Goal: Task Accomplishment & Management: Use online tool/utility

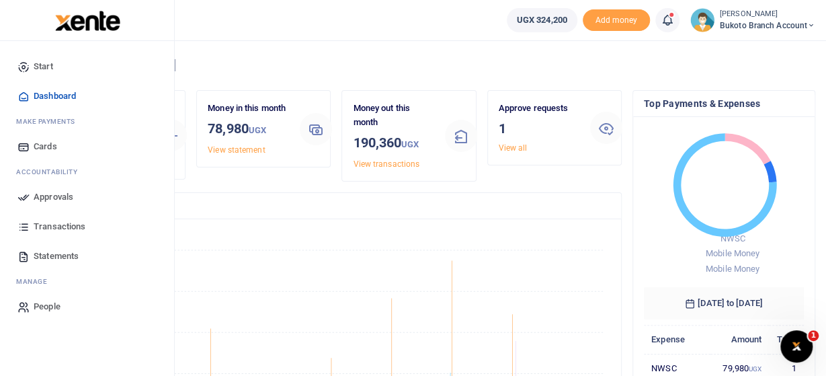
click at [55, 197] on span "Approvals" at bounding box center [54, 196] width 40 height 13
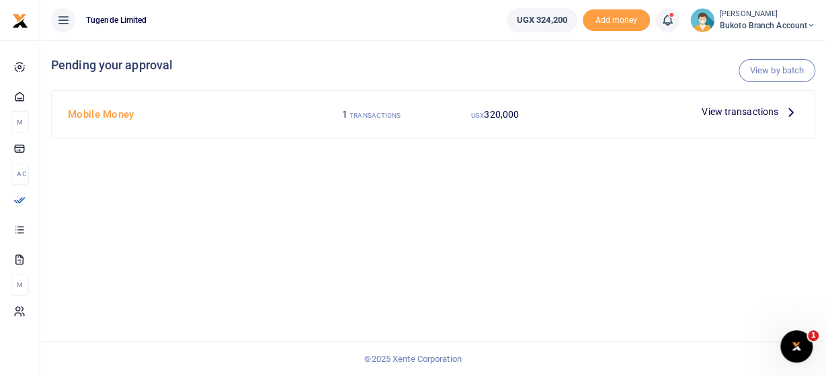
click at [756, 114] on span "View transactions" at bounding box center [739, 111] width 77 height 15
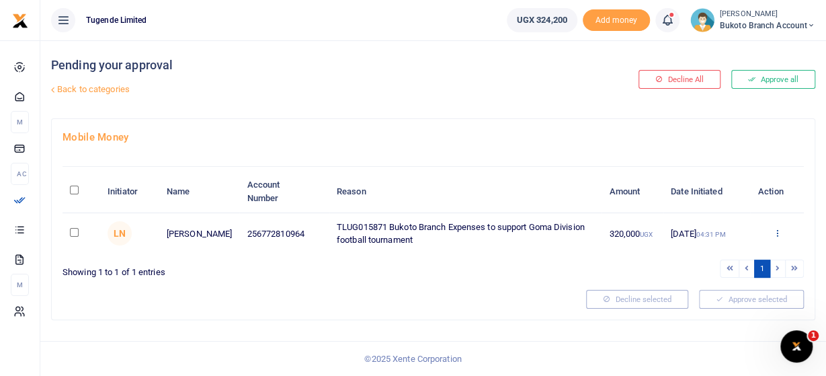
click at [779, 232] on icon at bounding box center [776, 232] width 9 height 9
click at [707, 251] on link "Approve" at bounding box center [727, 254] width 106 height 19
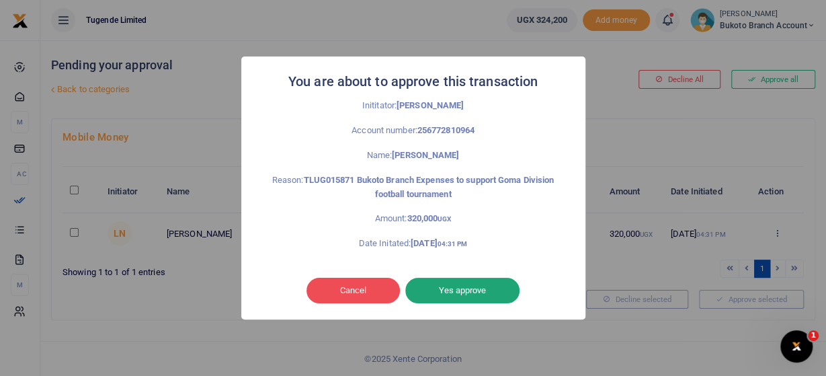
click at [480, 283] on button "Yes approve" at bounding box center [462, 290] width 114 height 26
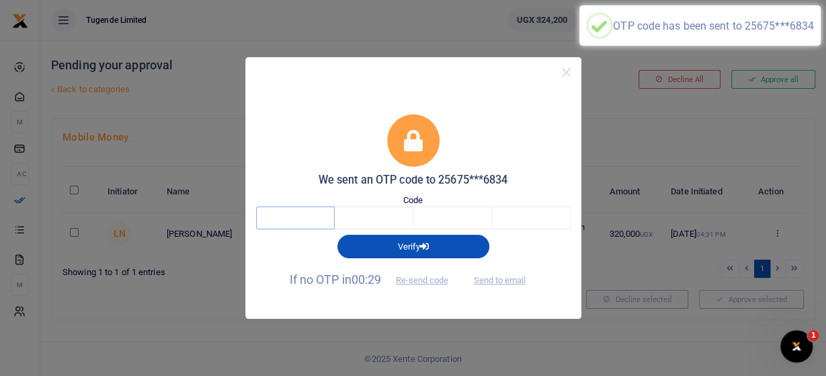
click at [310, 220] on input "text" at bounding box center [295, 217] width 79 height 23
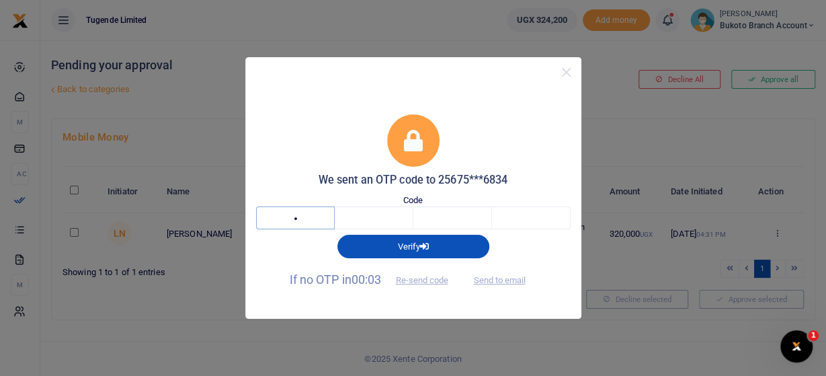
type input "1"
type input "9"
type input "3"
type input "7"
